Goal: Navigation & Orientation: Find specific page/section

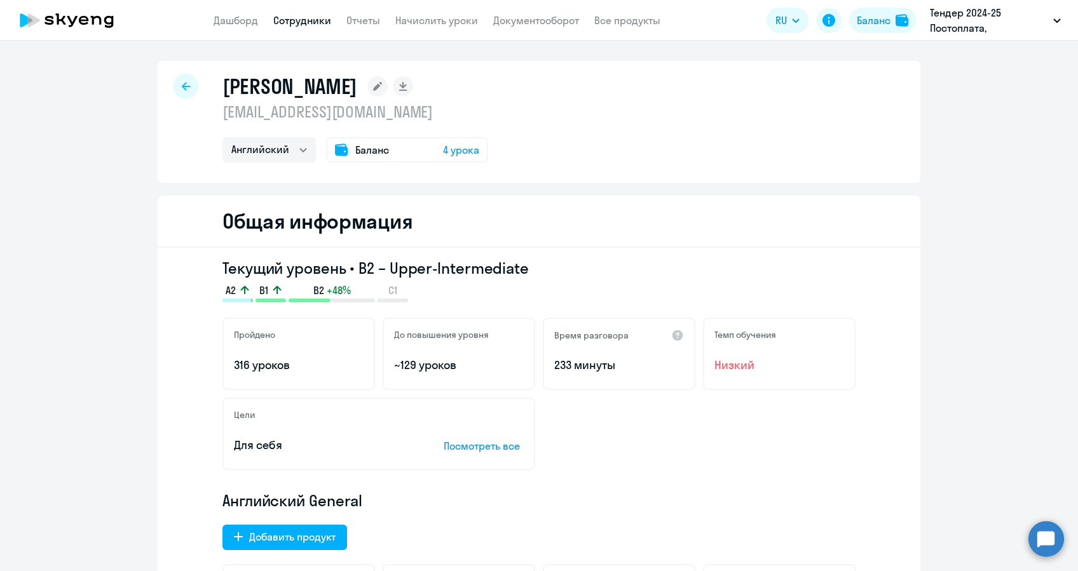
select select "english"
click at [234, 21] on link "Дашборд" at bounding box center [236, 20] width 44 height 13
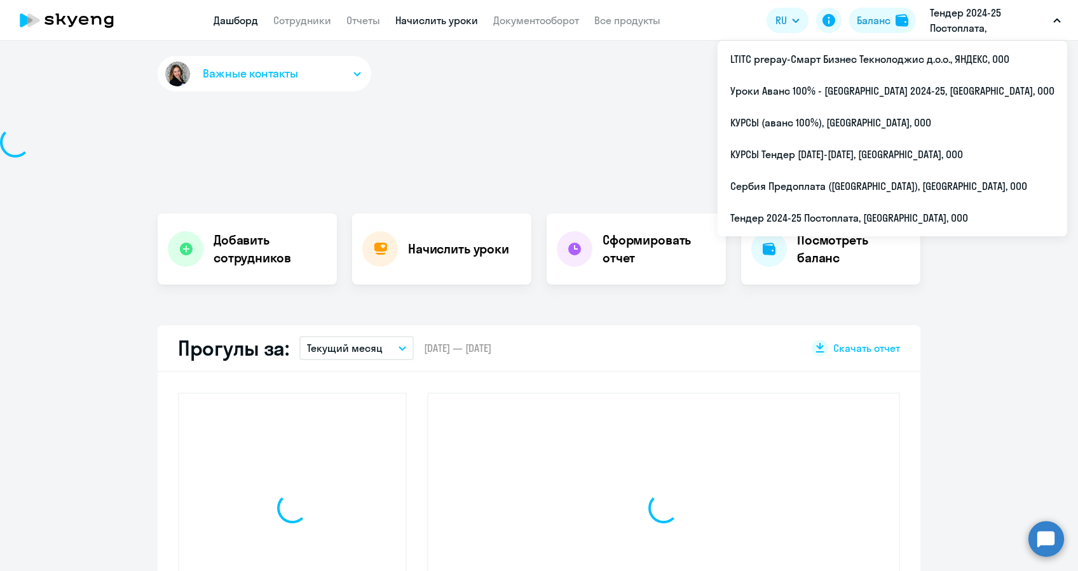
click at [467, 24] on link "Начислить уроки" at bounding box center [436, 20] width 83 height 13
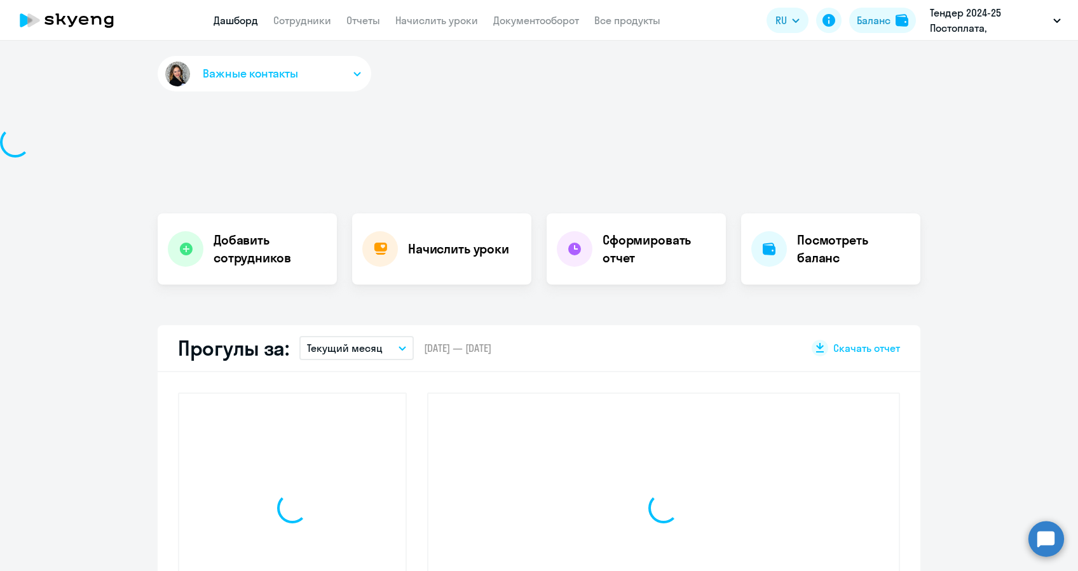
click at [515, 11] on app-header "Дашборд Сотрудники Отчеты Начислить уроки Документооборот Все продукты Дашборд …" at bounding box center [539, 20] width 1078 height 41
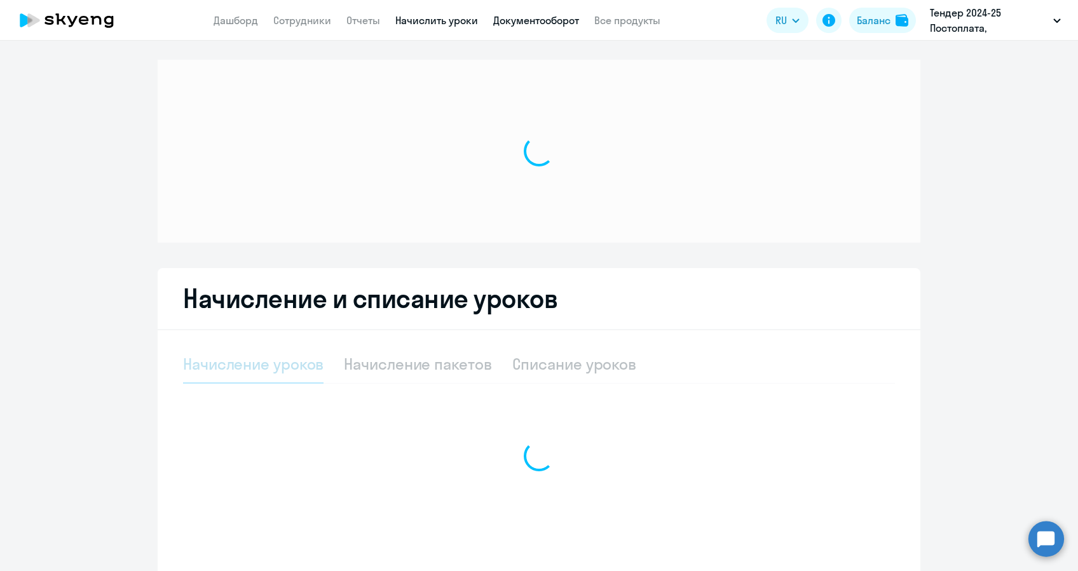
click at [522, 17] on link "Документооборот" at bounding box center [536, 20] width 86 height 13
